Goal: Transaction & Acquisition: Purchase product/service

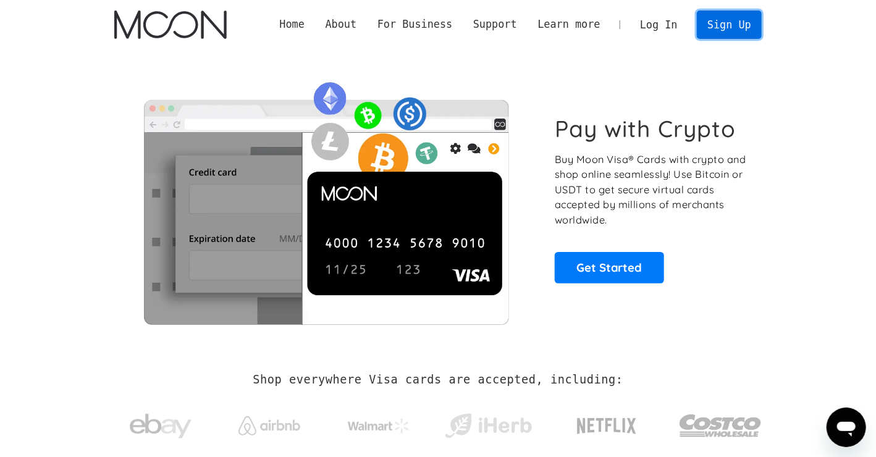
click at [732, 25] on link "Sign Up" at bounding box center [729, 25] width 64 height 28
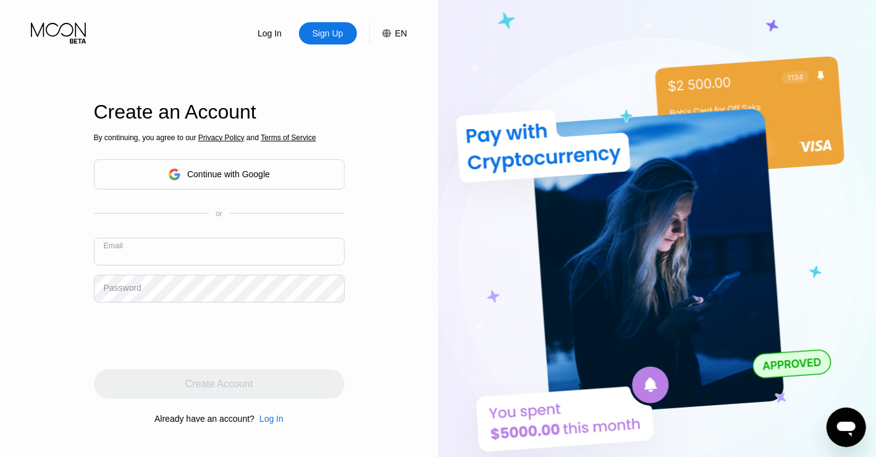
click at [234, 260] on input "text" at bounding box center [219, 252] width 251 height 28
type input "mathewguilbeau@mail.com"
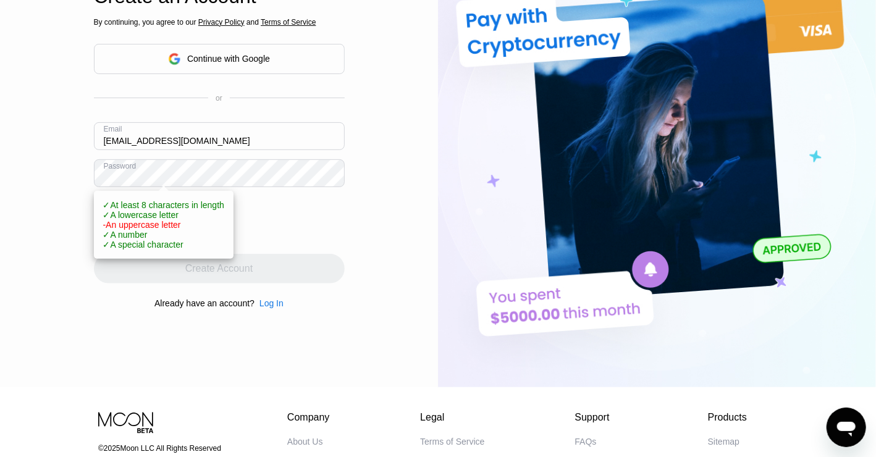
scroll to position [153, 0]
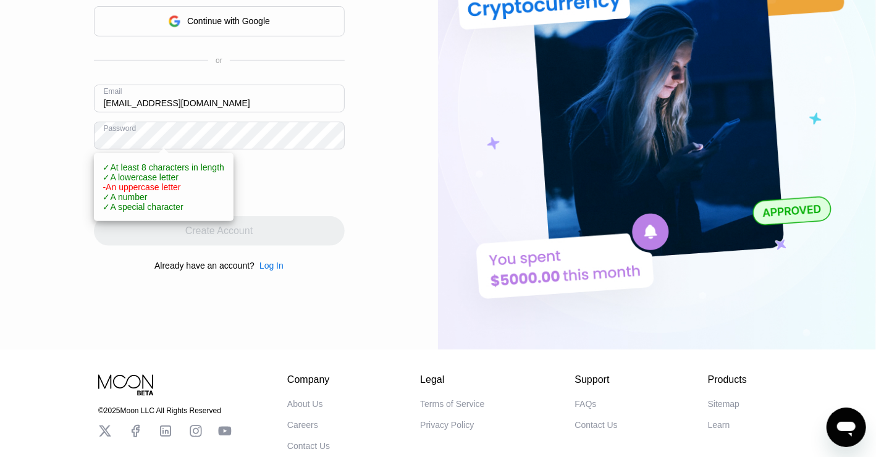
click at [371, 213] on div "Log In Sign Up EN Language English Save Create an Account By continuing, you ag…" at bounding box center [219, 98] width 438 height 503
click at [308, 198] on div at bounding box center [219, 183] width 251 height 48
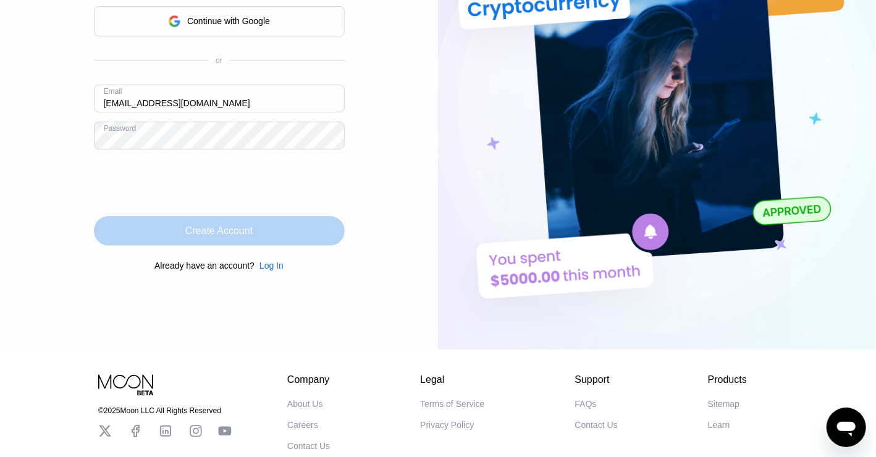
click at [227, 237] on div "Create Account" at bounding box center [218, 231] width 67 height 12
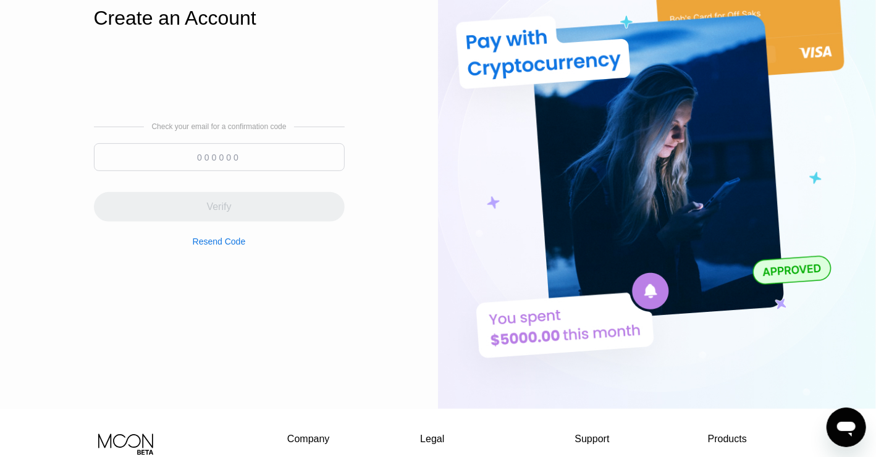
scroll to position [93, 0]
click at [221, 160] on input at bounding box center [219, 158] width 251 height 28
type input "5"
click at [188, 154] on input "5" at bounding box center [219, 158] width 251 height 28
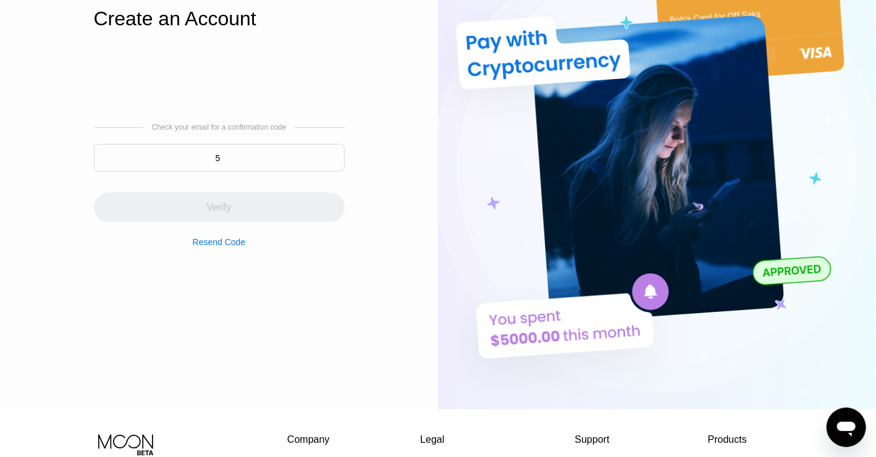
click at [198, 146] on input "5" at bounding box center [219, 158] width 251 height 28
click at [203, 153] on input "5" at bounding box center [219, 158] width 251 height 28
click at [203, 159] on input "5" at bounding box center [219, 158] width 251 height 28
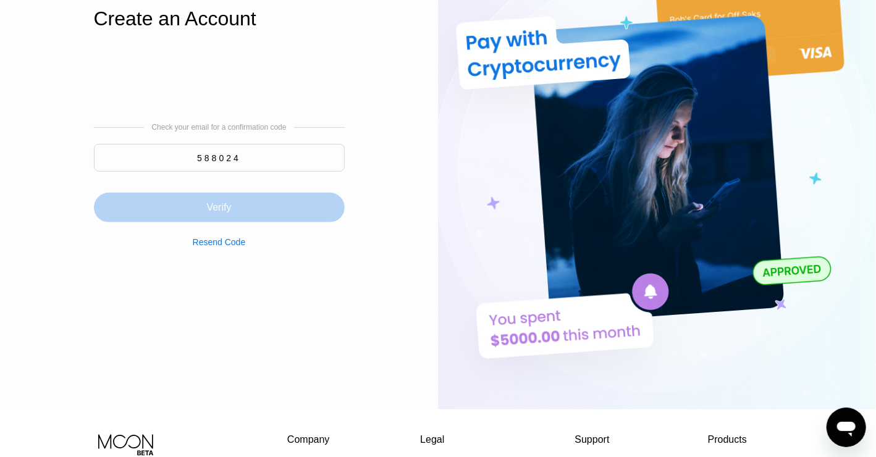
click at [227, 210] on div "Verify" at bounding box center [218, 207] width 25 height 12
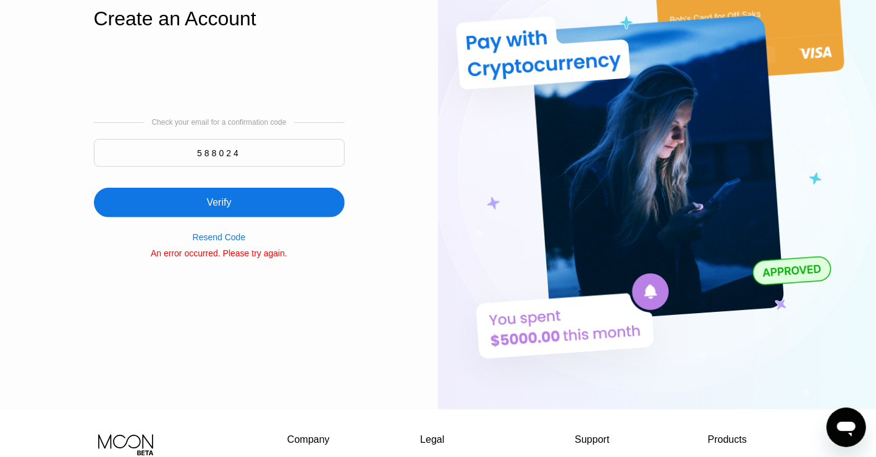
click at [266, 152] on input "588024" at bounding box center [219, 153] width 251 height 28
type input "588204"
click at [227, 198] on div "Verify" at bounding box center [218, 203] width 25 height 12
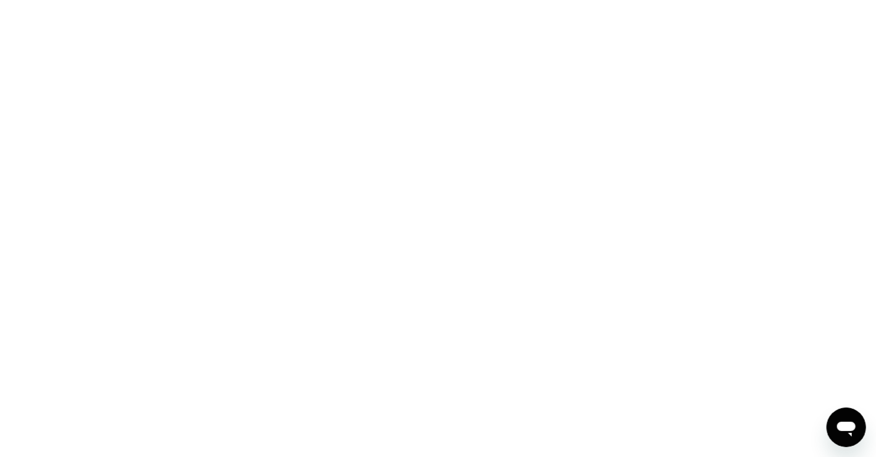
scroll to position [0, 0]
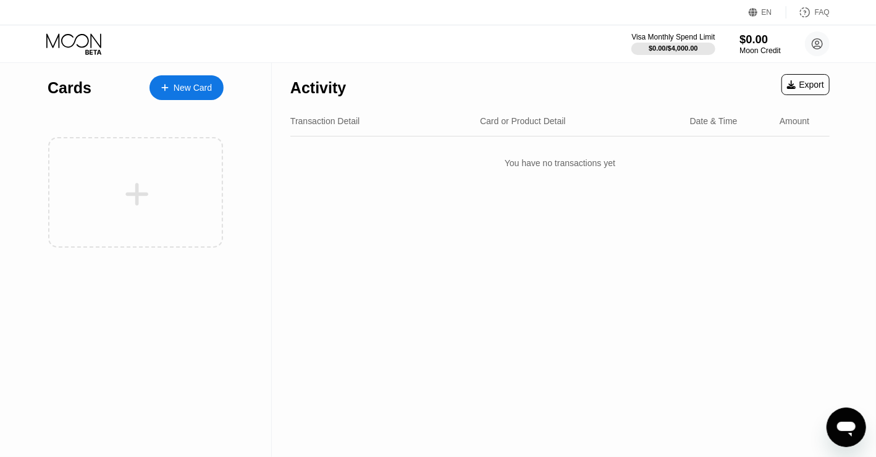
click at [759, 45] on div "$0.00" at bounding box center [760, 39] width 41 height 13
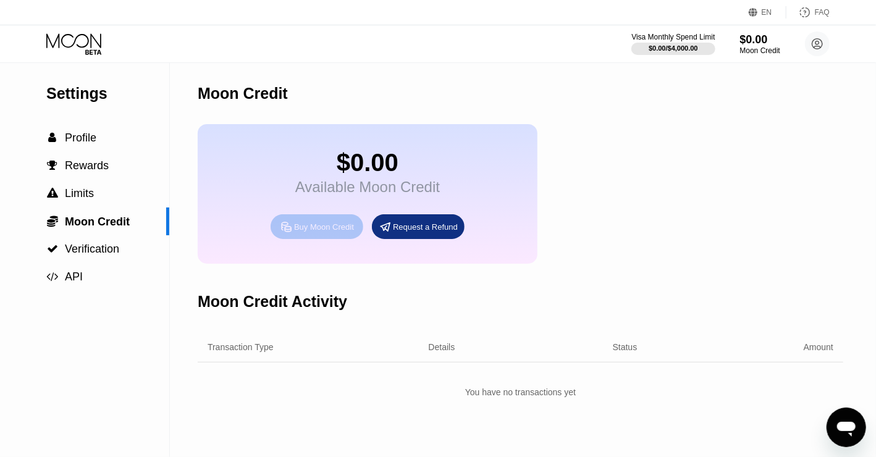
click at [324, 232] on div "Buy Moon Credit" at bounding box center [324, 227] width 60 height 11
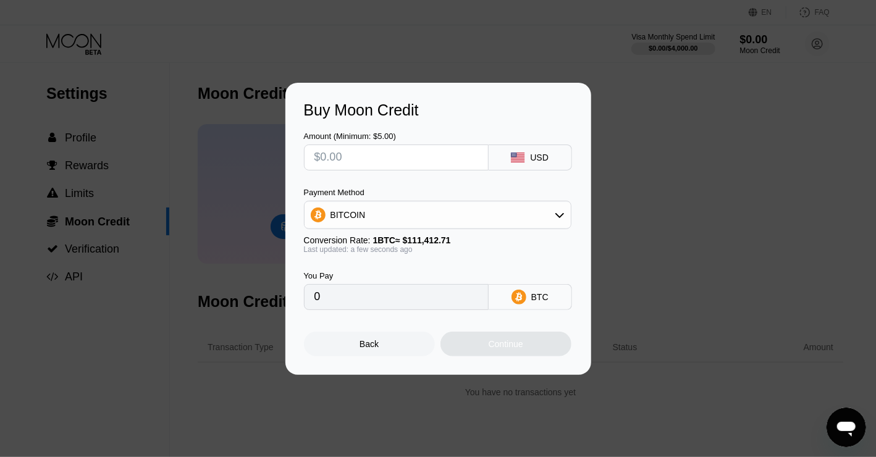
click at [395, 154] on input "text" at bounding box center [397, 157] width 164 height 25
type input "$6"
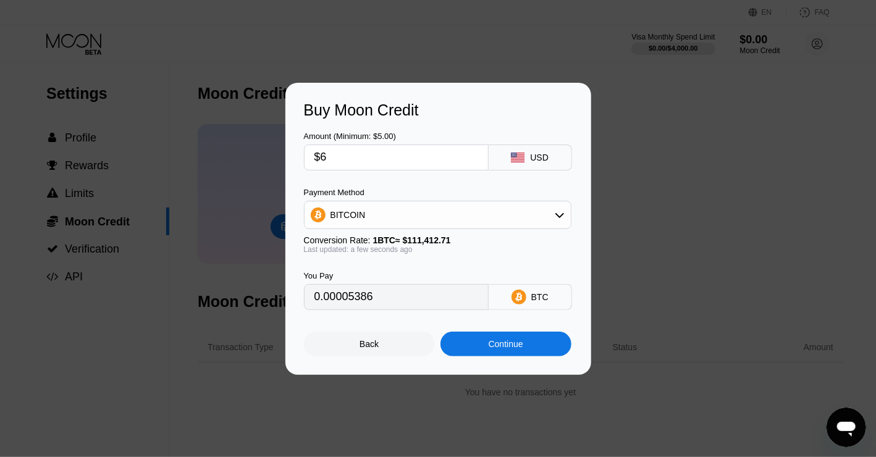
type input "0.00005386"
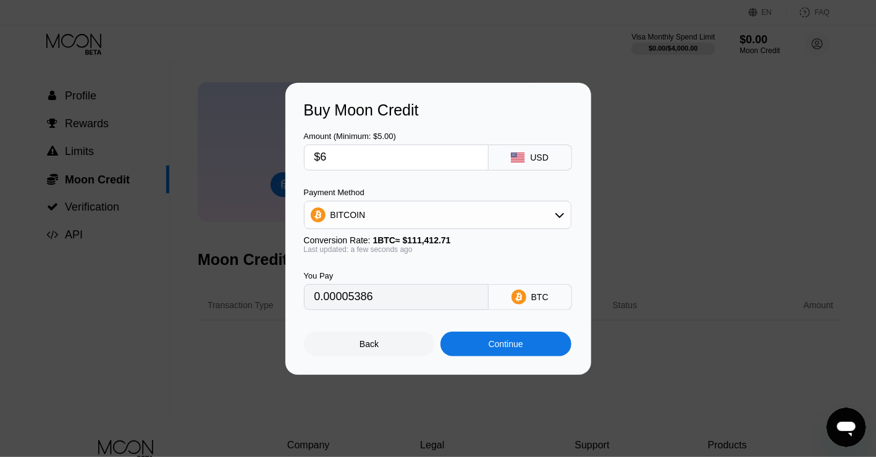
scroll to position [43, 0]
type input "$6"
drag, startPoint x: 372, startPoint y: 303, endPoint x: 307, endPoint y: 300, distance: 65.6
click at [307, 300] on div "0.00005386" at bounding box center [396, 297] width 185 height 26
click at [435, 267] on div "You Pay 0.00005386 BTC" at bounding box center [438, 282] width 269 height 56
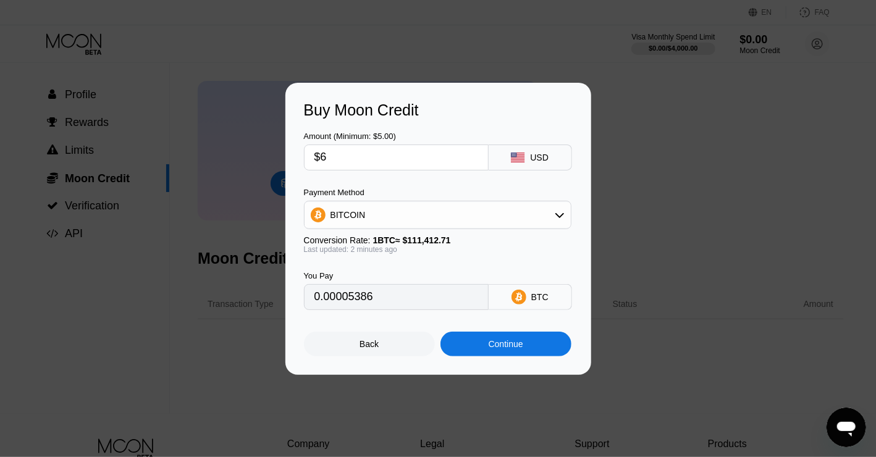
click at [556, 221] on div "BITCOIN" at bounding box center [438, 215] width 266 height 25
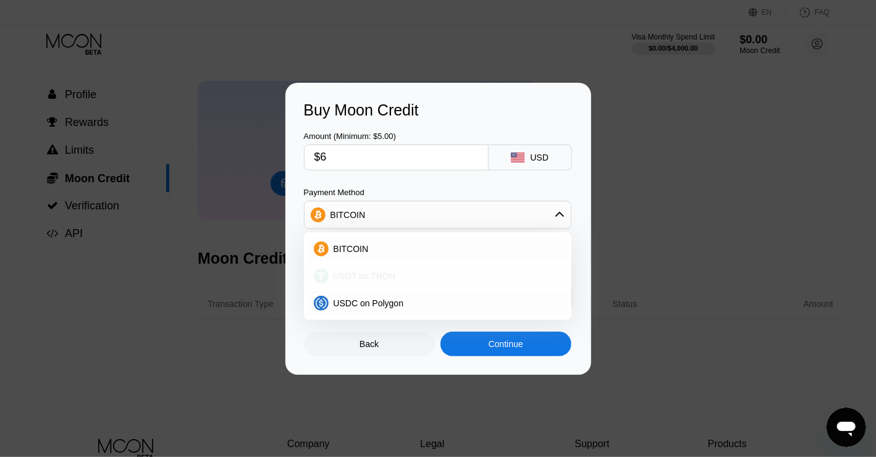
click at [362, 273] on span "USDT on TRON" at bounding box center [365, 276] width 62 height 10
type input "6.06"
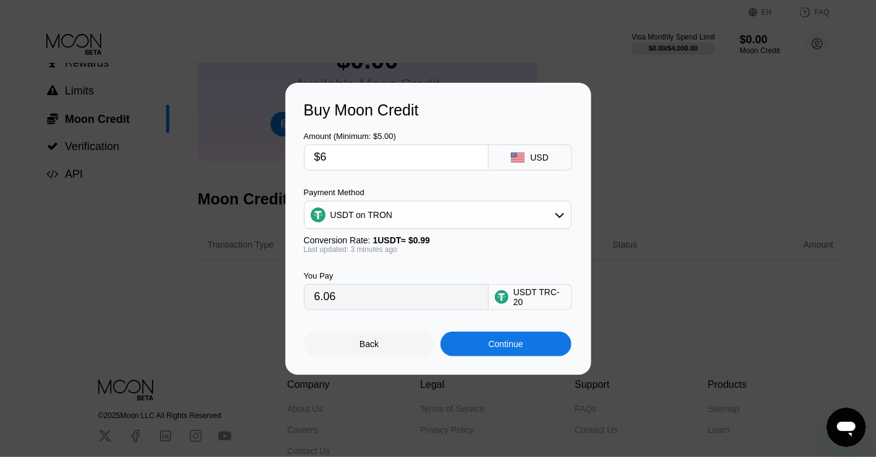
scroll to position [105, 0]
click at [362, 156] on input "$6" at bounding box center [397, 157] width 164 height 25
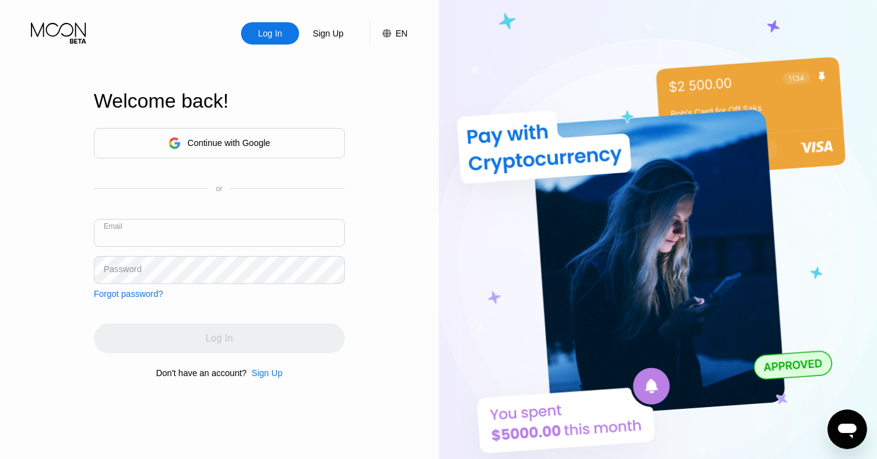
click at [203, 241] on input "text" at bounding box center [219, 233] width 251 height 28
click at [190, 231] on input "text" at bounding box center [219, 233] width 251 height 28
type input "[EMAIL_ADDRESS][DOMAIN_NAME]"
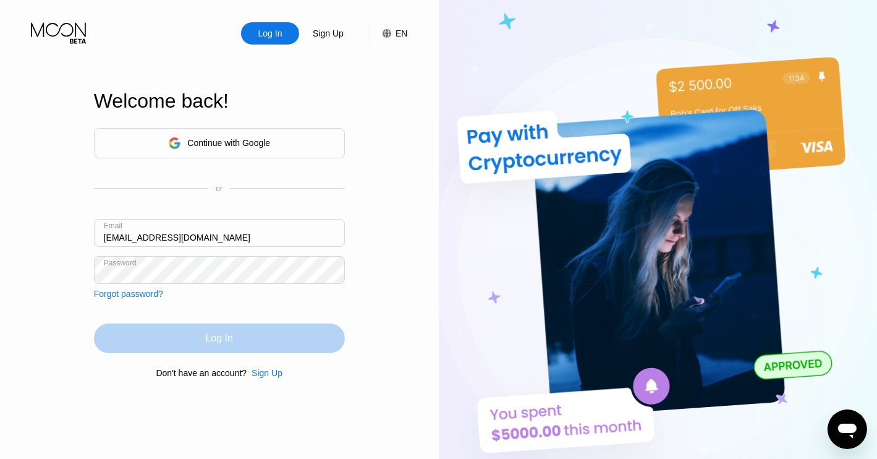
click at [176, 339] on div "Log In" at bounding box center [219, 338] width 251 height 30
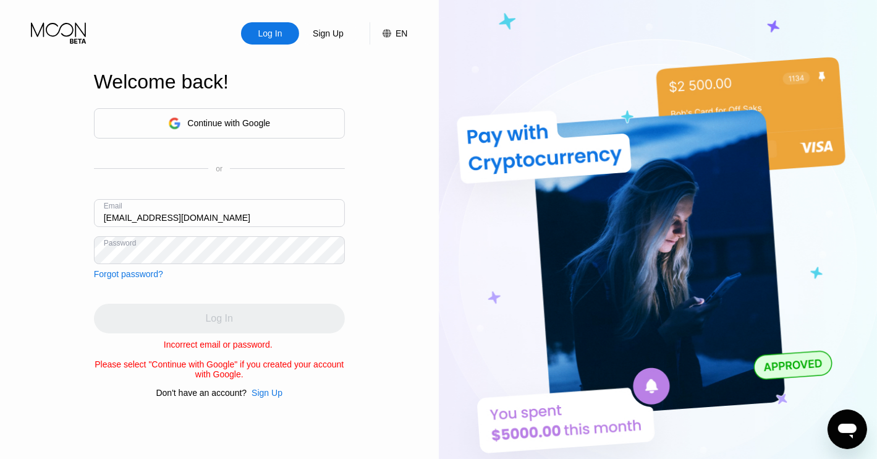
click at [276, 287] on div "Continue with Google or Email [EMAIL_ADDRESS][DOMAIN_NAME] Password Forgot pass…" at bounding box center [219, 252] width 251 height 289
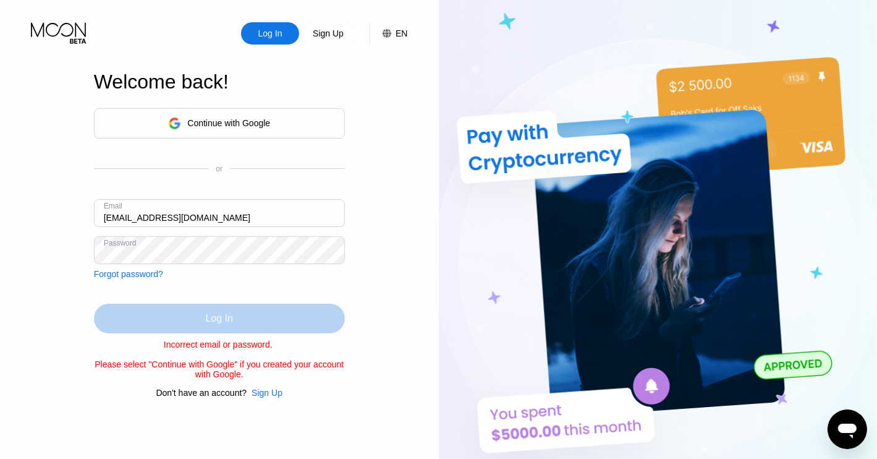
click at [239, 308] on div "Log In" at bounding box center [219, 318] width 251 height 30
